Goal: Obtain resource: Obtain resource

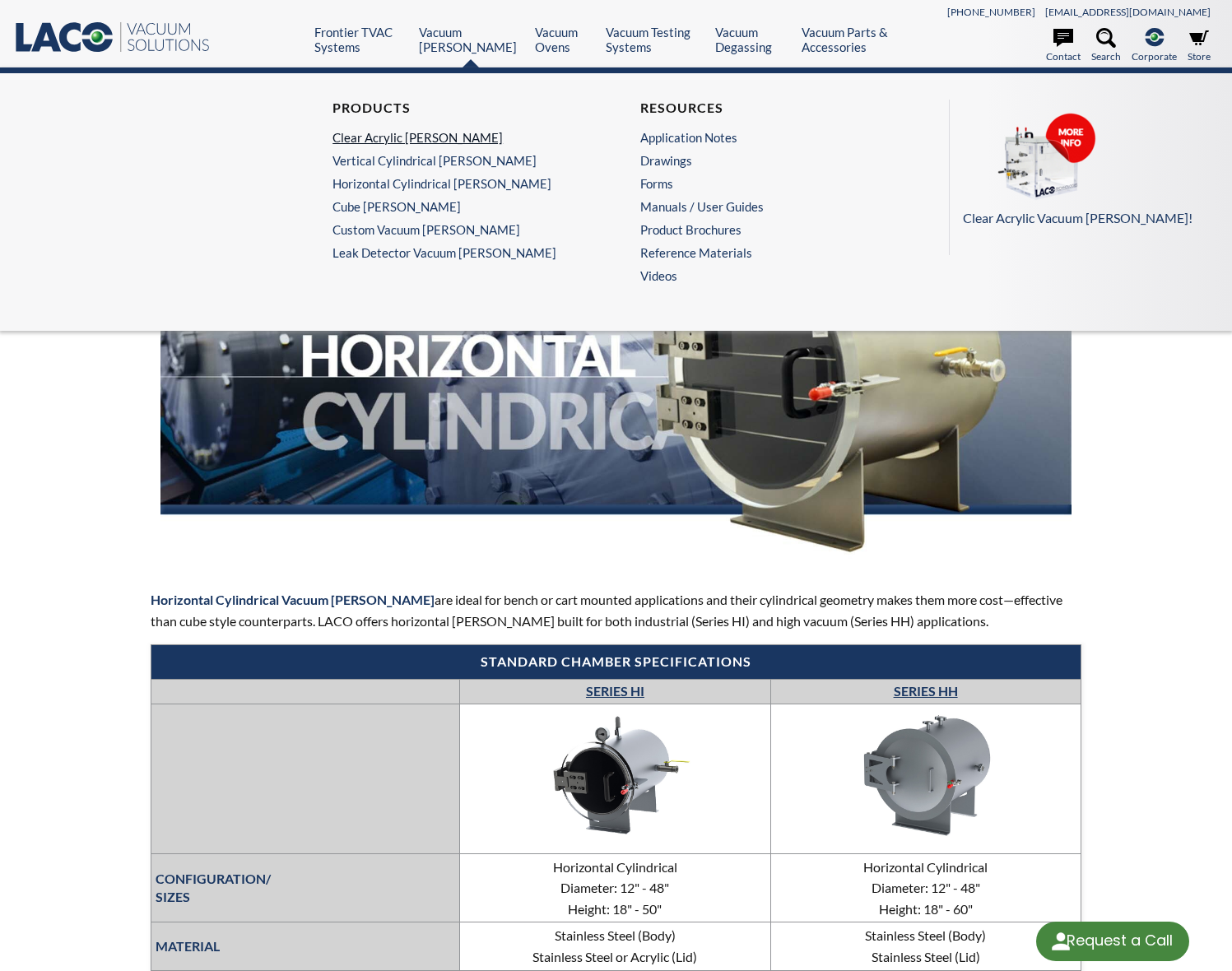
click at [403, 135] on link "Clear Acrylic [PERSON_NAME]" at bounding box center [457, 137] width 250 height 15
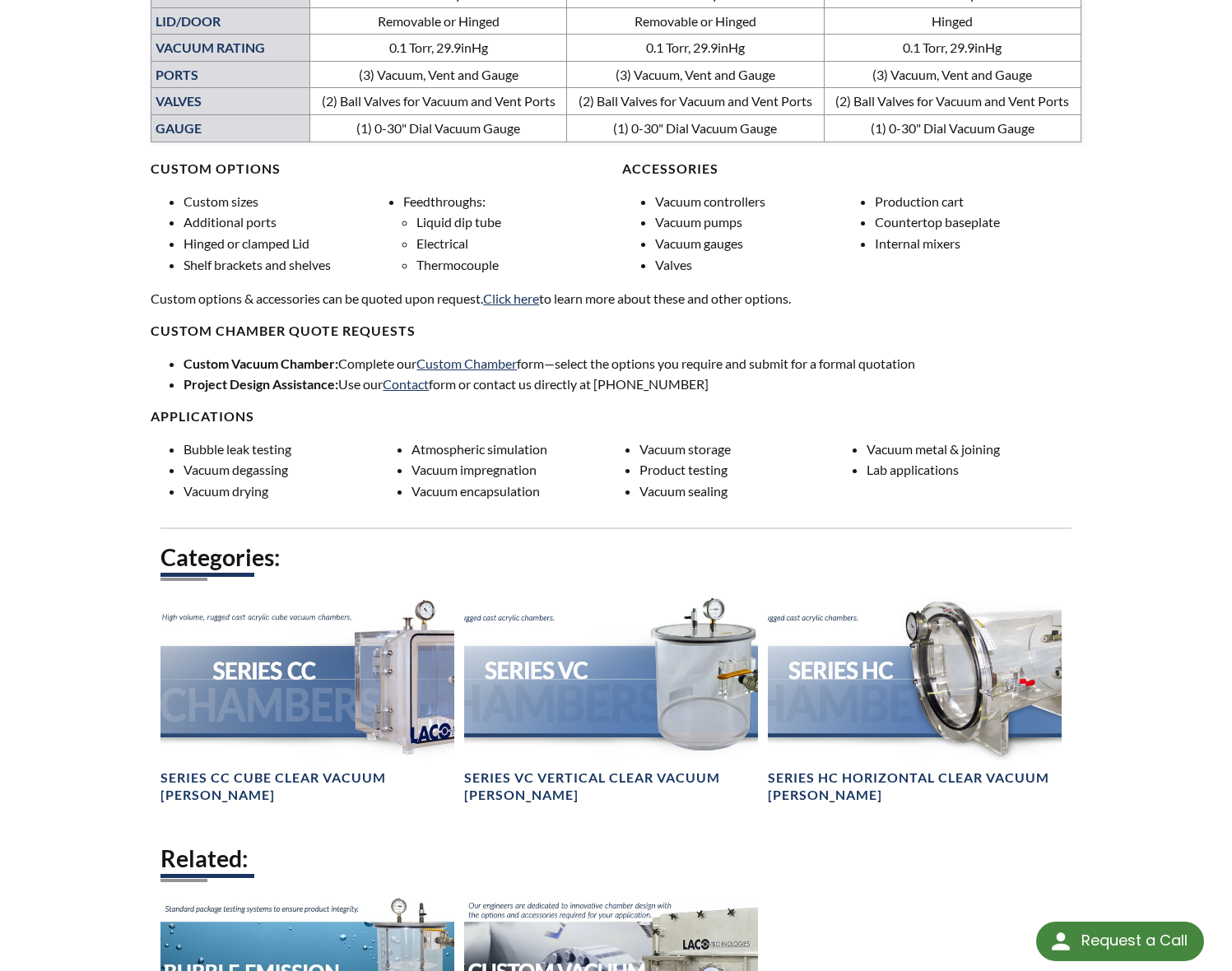
scroll to position [466, 0]
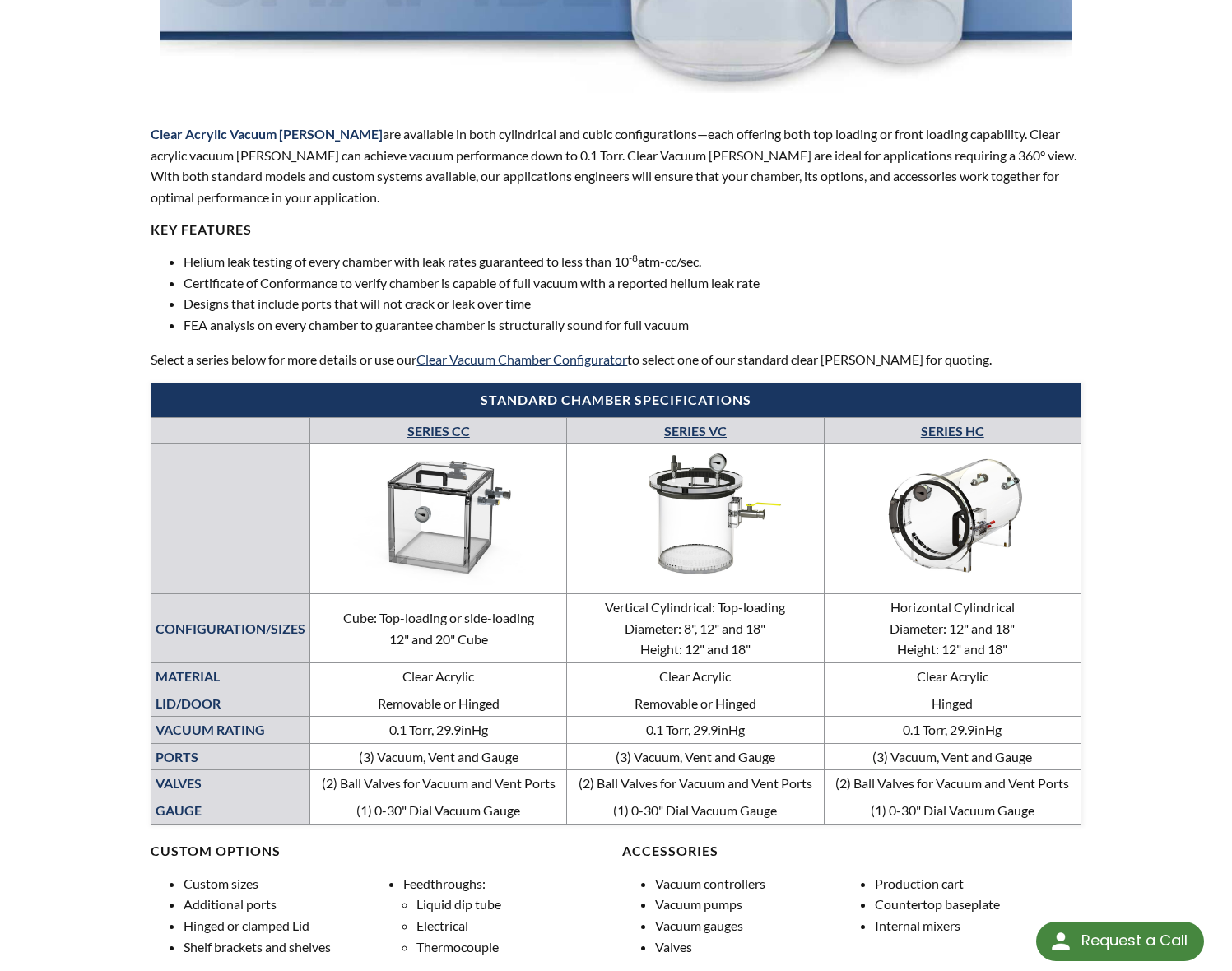
click at [927, 558] on img at bounding box center [951, 516] width 247 height 139
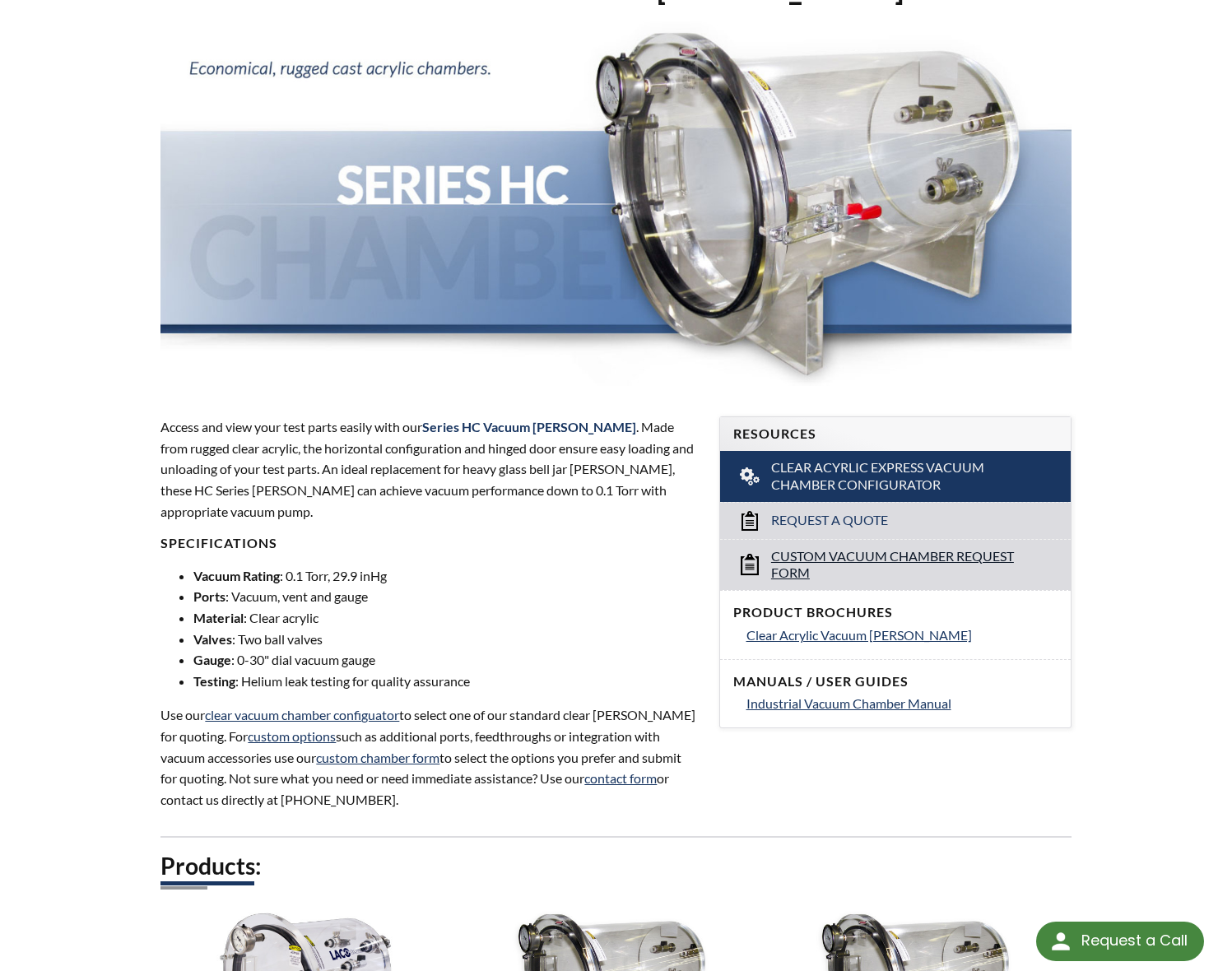
scroll to position [170, 0]
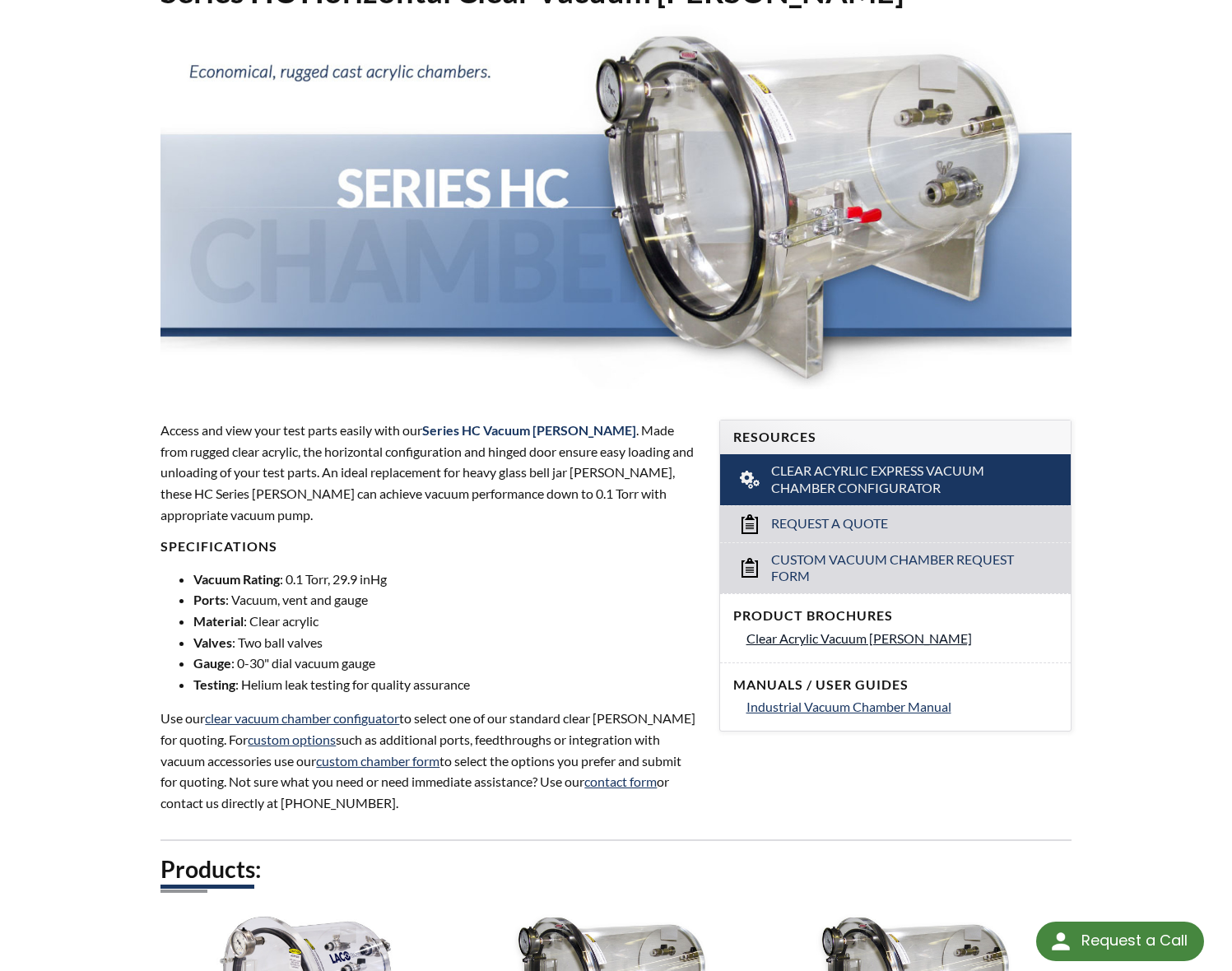
click at [799, 636] on span "Clear Acrylic Vacuum Chambers" at bounding box center [859, 638] width 225 height 15
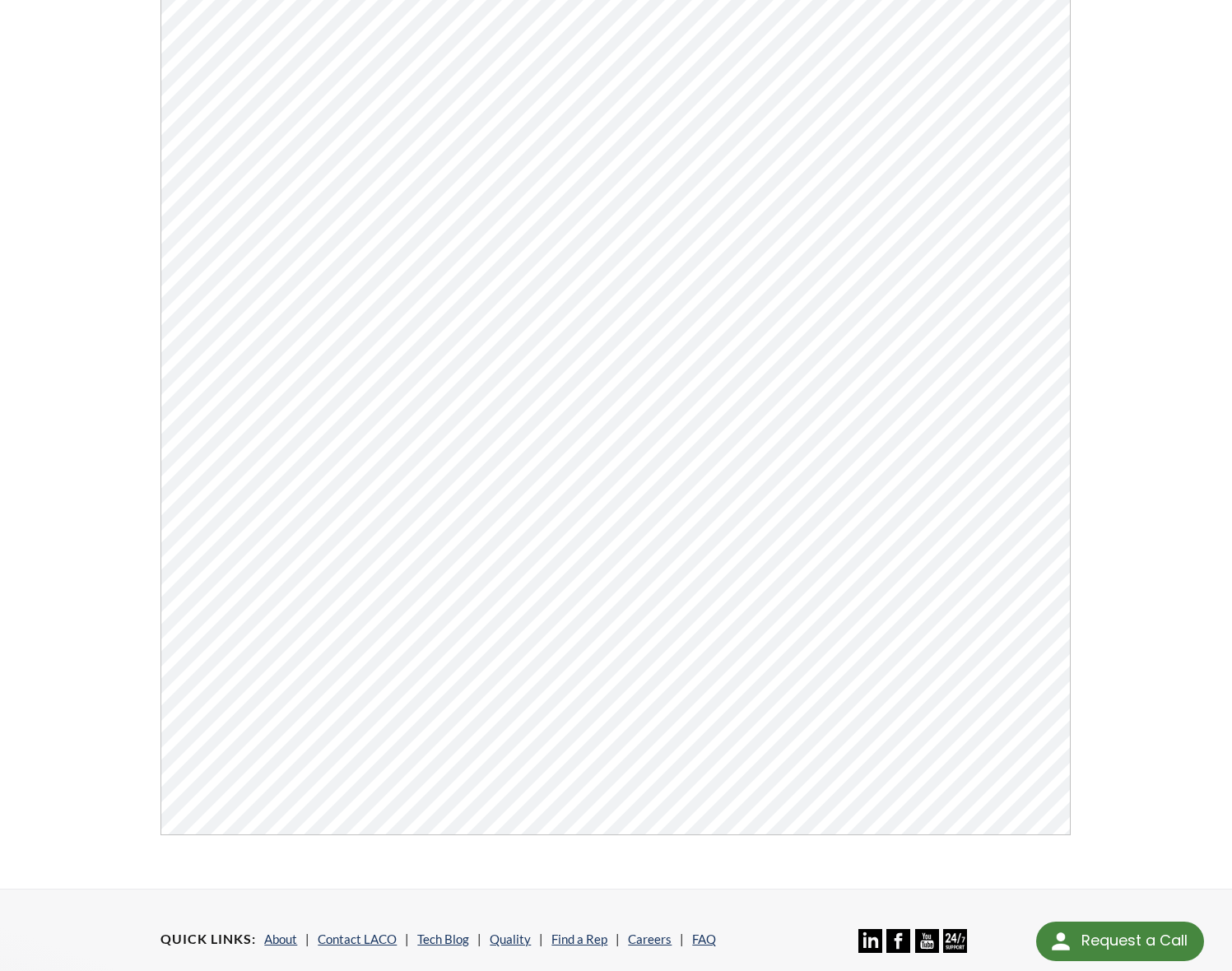
scroll to position [176, 0]
